Goal: Information Seeking & Learning: Learn about a topic

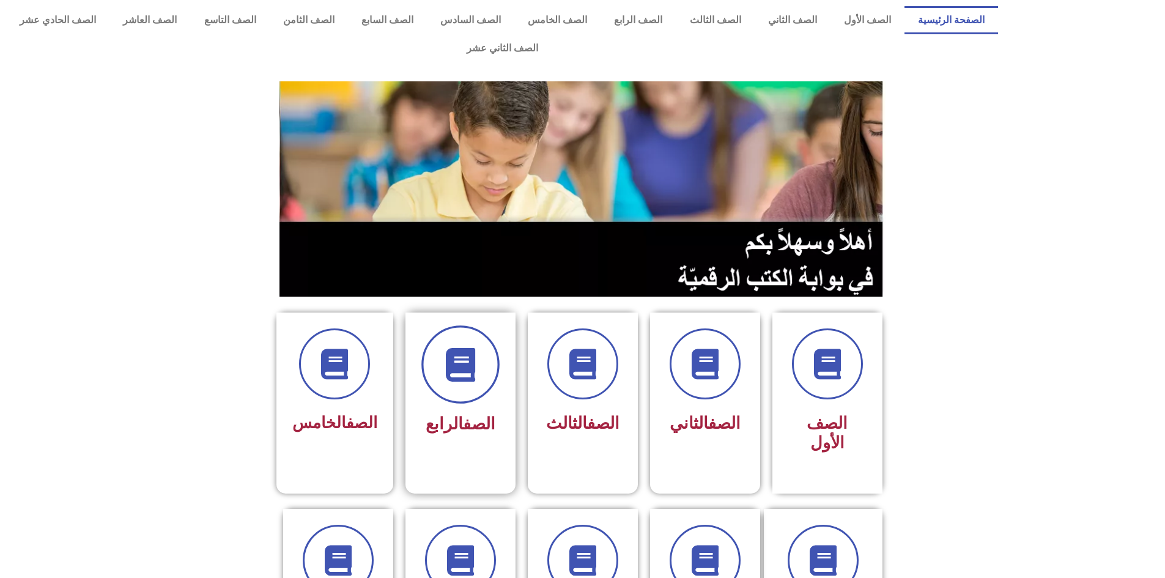
click at [488, 342] on span at bounding box center [460, 364] width 78 height 78
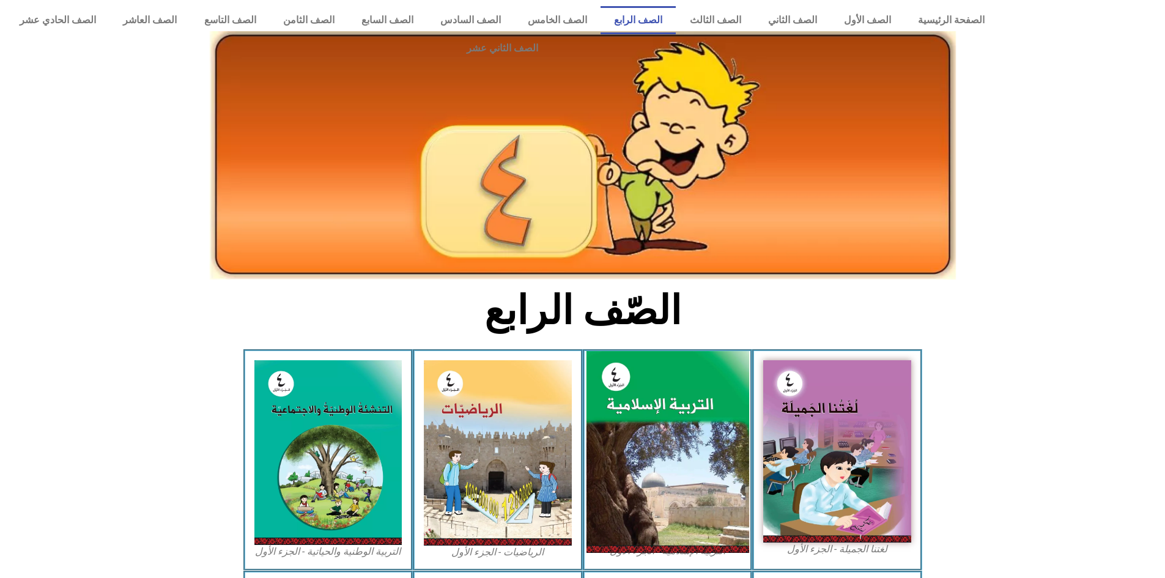
click at [731, 394] on img at bounding box center [667, 452] width 163 height 202
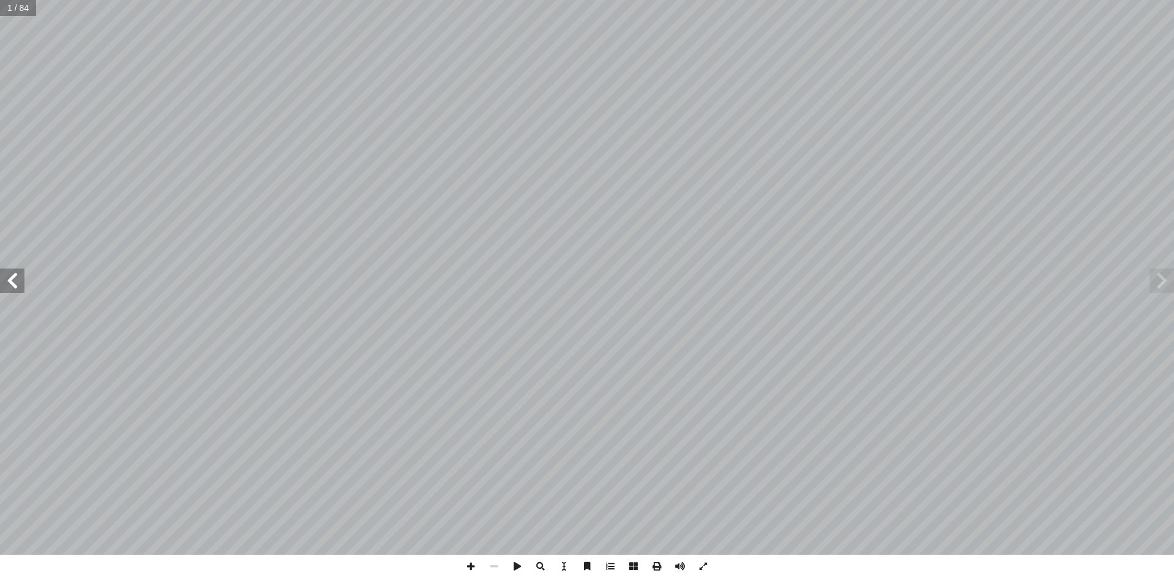
click at [13, 278] on span at bounding box center [12, 280] width 24 height 24
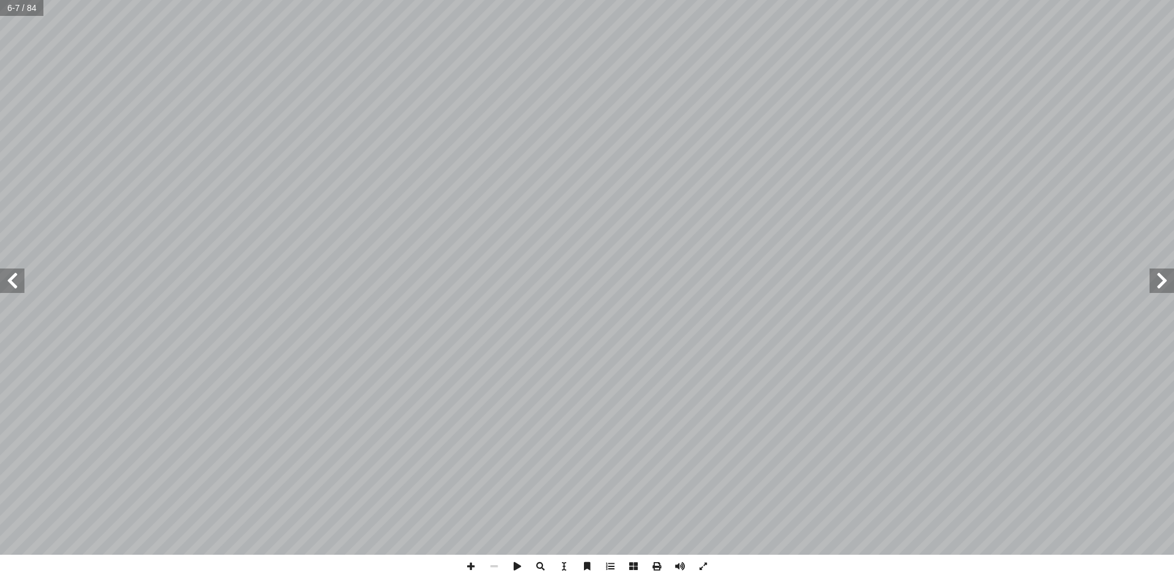
click at [13, 278] on span at bounding box center [12, 280] width 24 height 24
click at [12, 286] on span at bounding box center [12, 280] width 24 height 24
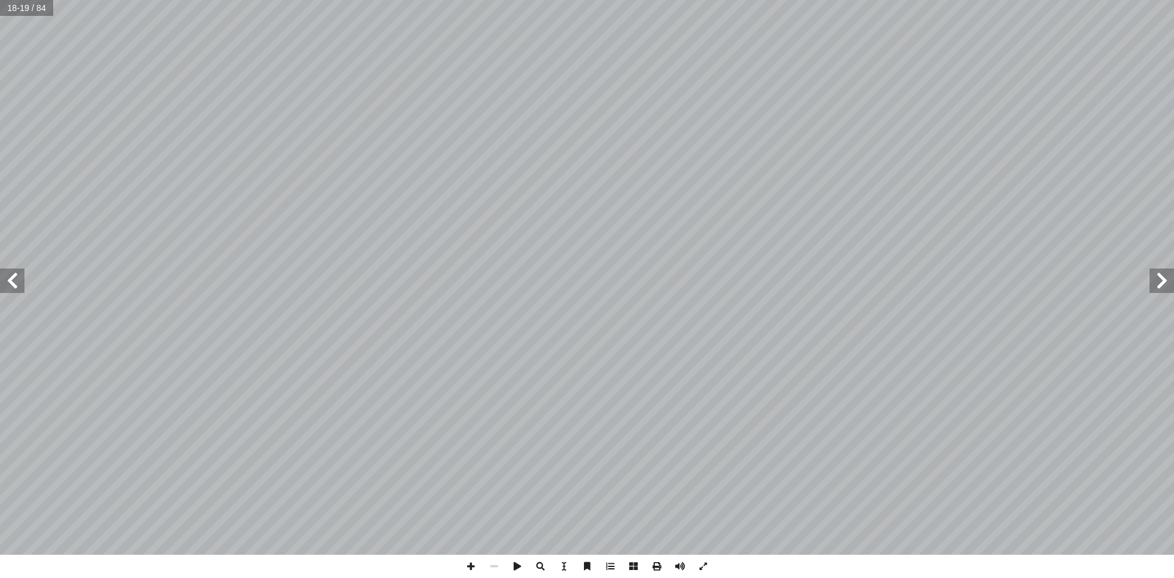
click at [12, 286] on span at bounding box center [12, 280] width 24 height 24
click at [12, 287] on span at bounding box center [12, 280] width 24 height 24
click at [468, 561] on span at bounding box center [470, 565] width 23 height 23
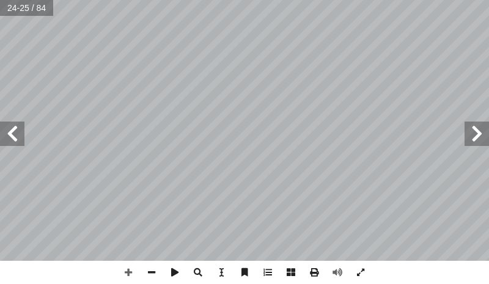
click at [13, 139] on span at bounding box center [12, 134] width 24 height 24
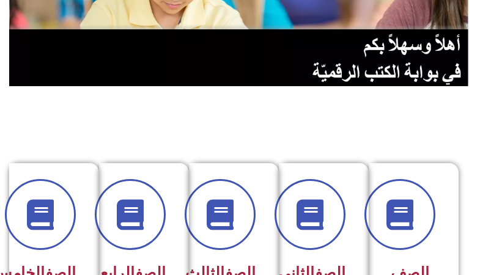
scroll to position [245, 0]
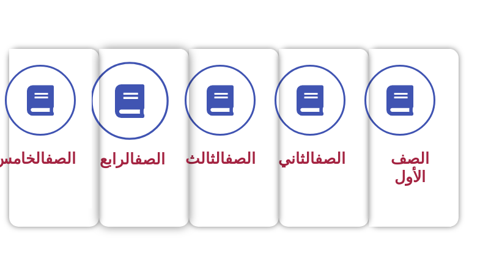
click at [141, 102] on icon at bounding box center [130, 101] width 34 height 34
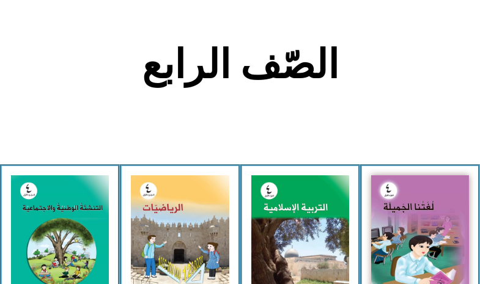
scroll to position [245, 0]
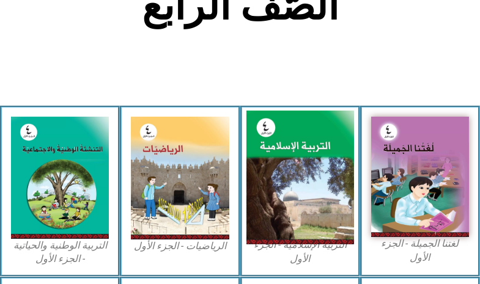
click at [301, 199] on img at bounding box center [300, 178] width 108 height 134
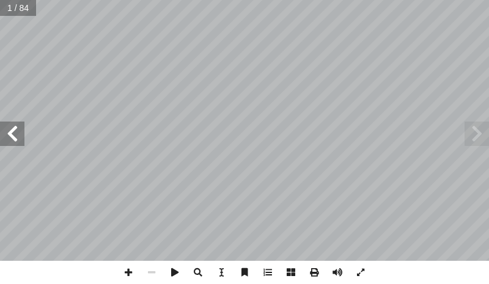
click at [16, 142] on span at bounding box center [12, 134] width 24 height 24
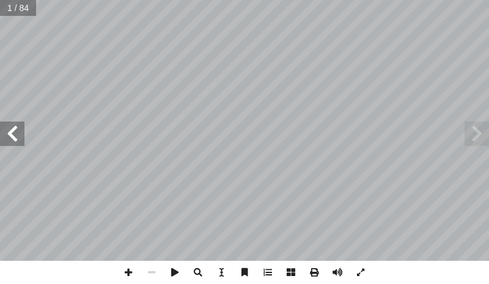
click at [16, 142] on span at bounding box center [12, 134] width 24 height 24
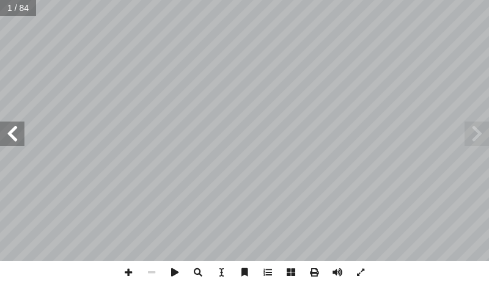
click at [16, 142] on span at bounding box center [12, 134] width 24 height 24
click at [16, 134] on span at bounding box center [12, 134] width 24 height 24
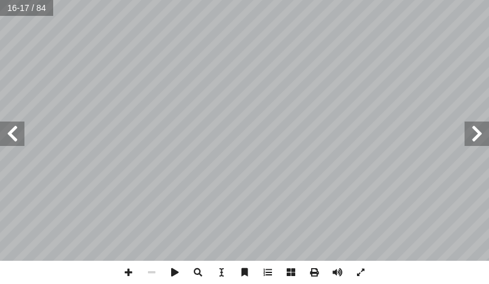
click at [16, 134] on span at bounding box center [12, 134] width 24 height 24
click at [16, 133] on span at bounding box center [12, 134] width 24 height 24
click at [125, 270] on span at bounding box center [128, 272] width 23 height 23
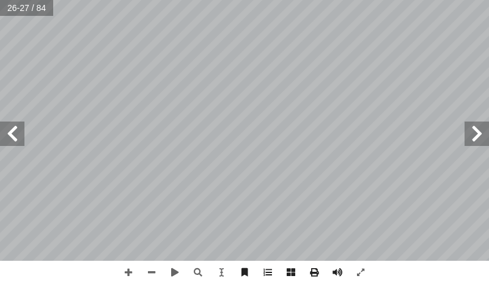
click at [274, 0] on html "الصفحة الرئيسية الصف الأول الصف الثاني الصف الثالث الصف الرابع الصف الخامس الصف…" at bounding box center [244, 41] width 489 height 83
